Goal: Information Seeking & Learning: Learn about a topic

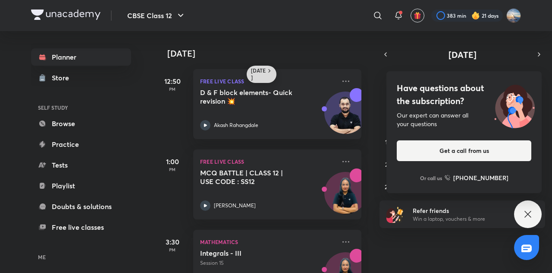
click at [257, 72] on h6 "[DATE]" at bounding box center [258, 74] width 15 height 14
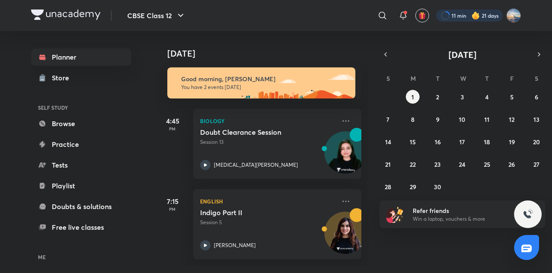
click at [459, 15] on div at bounding box center [469, 15] width 67 height 12
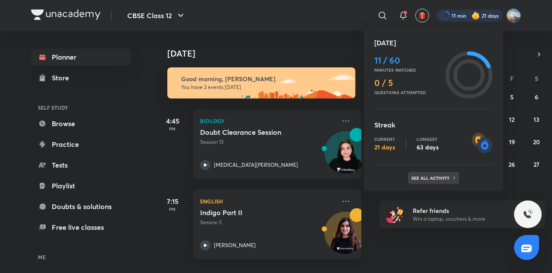
click at [423, 178] on p "See all activity" at bounding box center [432, 177] width 40 height 5
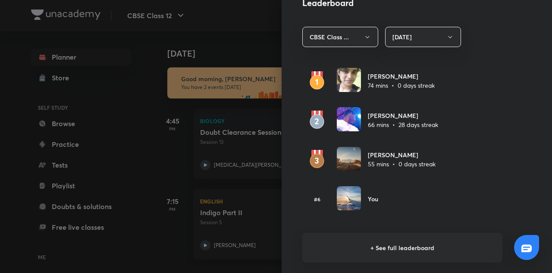
scroll to position [530, 0]
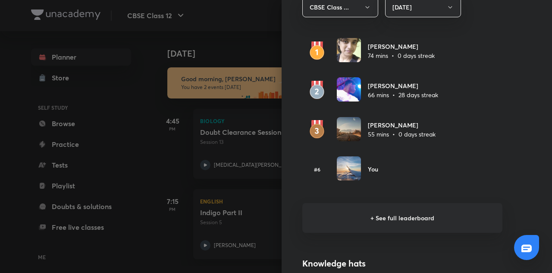
click at [400, 218] on h6 "+ See full leaderboard" at bounding box center [403, 218] width 200 height 30
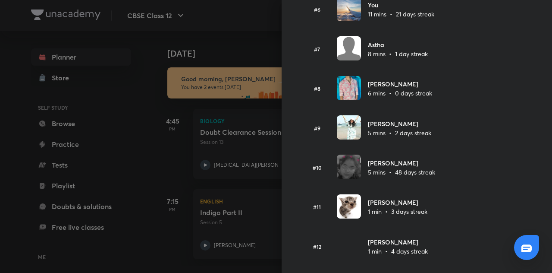
scroll to position [0, 0]
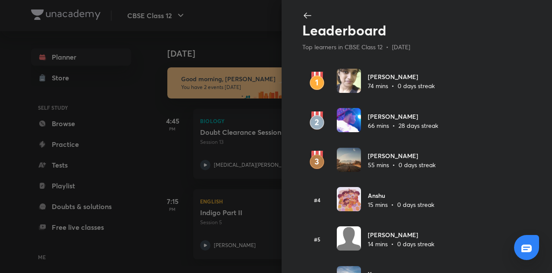
click at [304, 16] on icon at bounding box center [307, 16] width 7 height 6
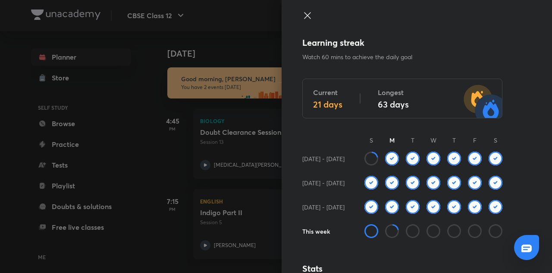
click at [303, 13] on icon at bounding box center [308, 15] width 10 height 10
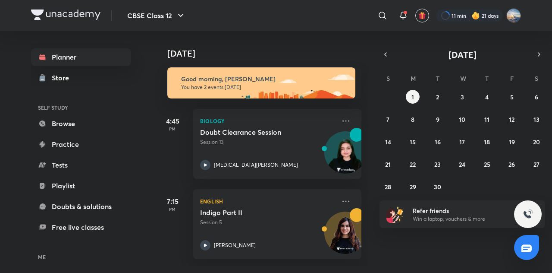
click at [275, 25] on div "​" at bounding box center [312, 15] width 159 height 21
